Goal: Use online tool/utility

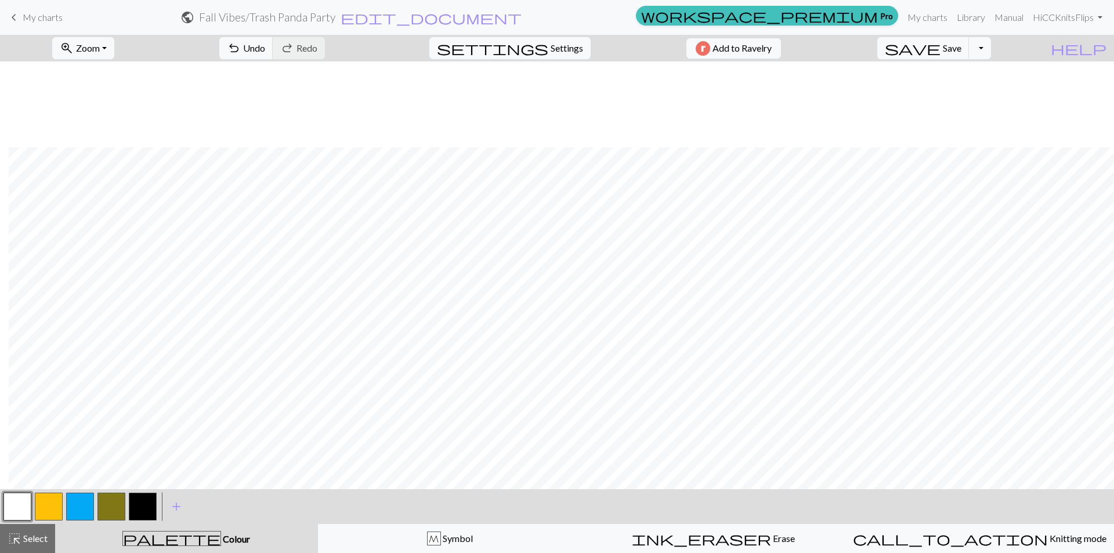
scroll to position [86, 9]
drag, startPoint x: 1, startPoint y: 503, endPoint x: 13, endPoint y: 499, distance: 12.8
click at [1, 502] on div "< > add Add a colour" at bounding box center [557, 506] width 1114 height 35
click at [15, 501] on button "button" at bounding box center [17, 507] width 28 height 28
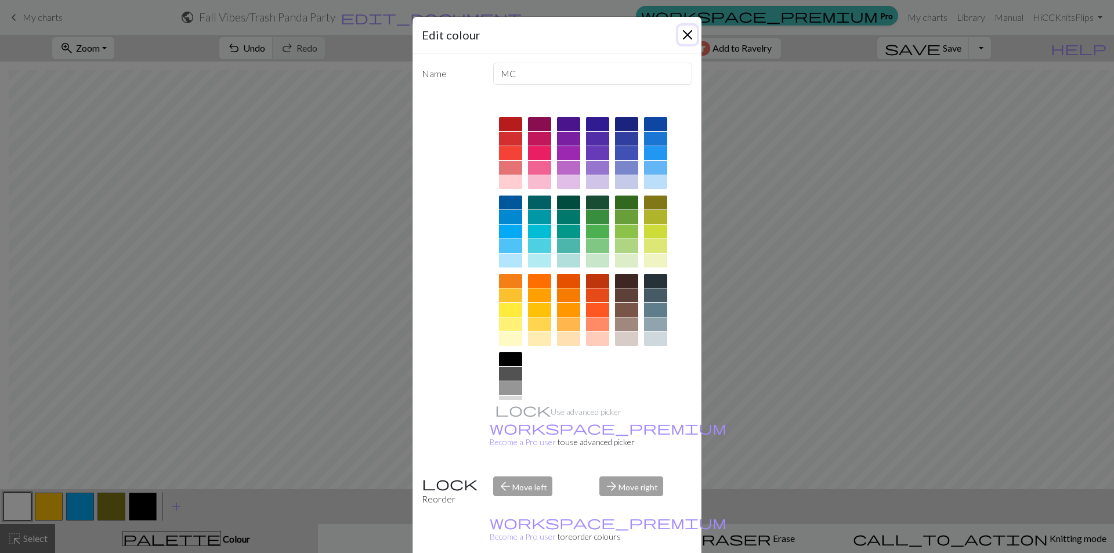
click at [685, 35] on button "Close" at bounding box center [687, 35] width 19 height 19
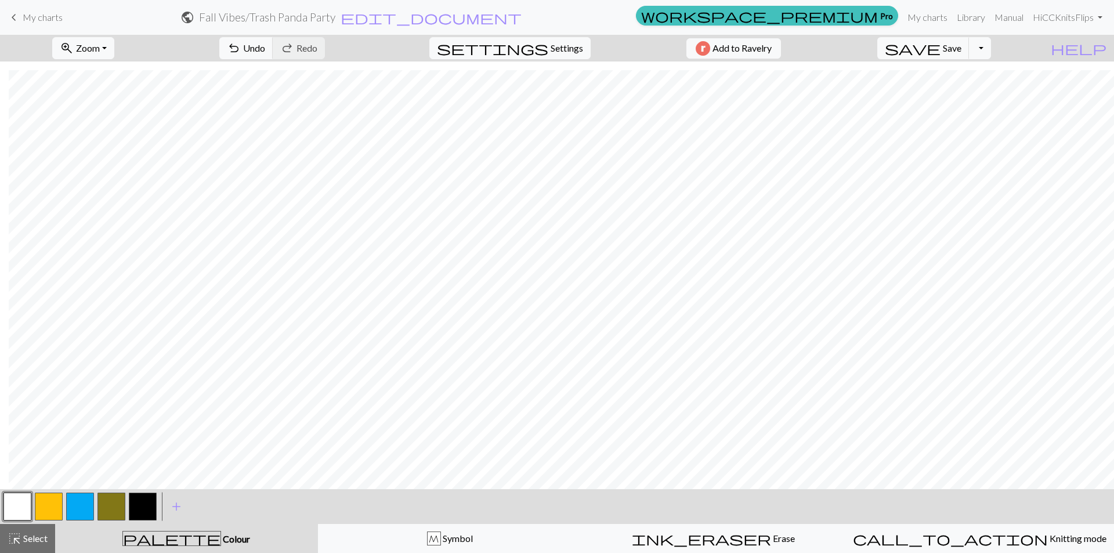
drag, startPoint x: 139, startPoint y: 506, endPoint x: 175, endPoint y: 480, distance: 44.1
click at [144, 501] on button "button" at bounding box center [143, 507] width 28 height 28
drag, startPoint x: 19, startPoint y: 506, endPoint x: 32, endPoint y: 497, distance: 16.3
click at [32, 497] on div at bounding box center [17, 506] width 31 height 31
click at [17, 501] on button "button" at bounding box center [17, 507] width 28 height 28
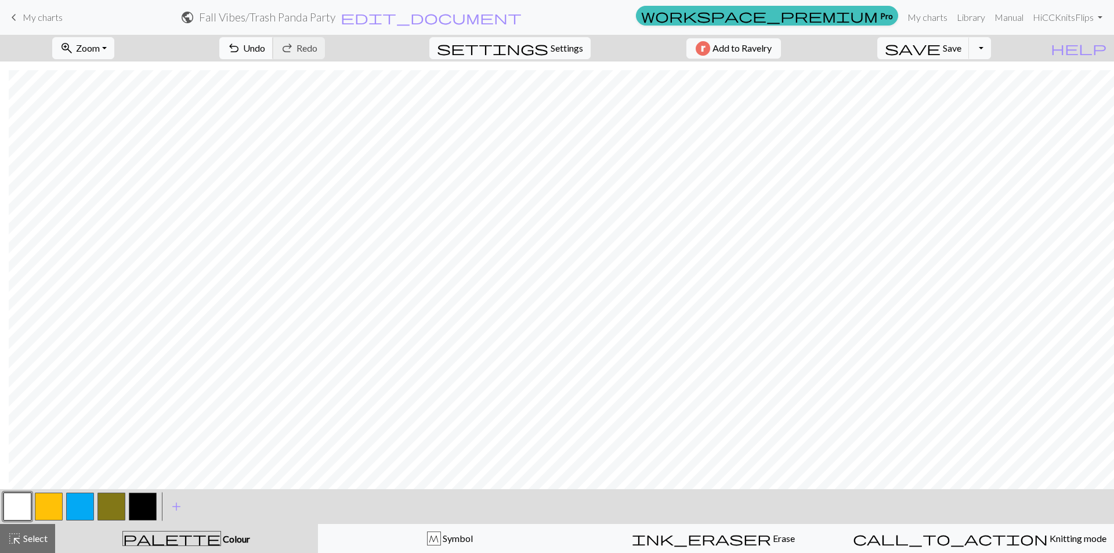
click at [265, 50] on span "Undo" at bounding box center [254, 47] width 22 height 11
drag, startPoint x: 140, startPoint y: 505, endPoint x: 156, endPoint y: 488, distance: 23.0
click at [143, 500] on button "button" at bounding box center [143, 507] width 28 height 28
click at [13, 497] on button "button" at bounding box center [17, 507] width 28 height 28
